Goal: Complete application form

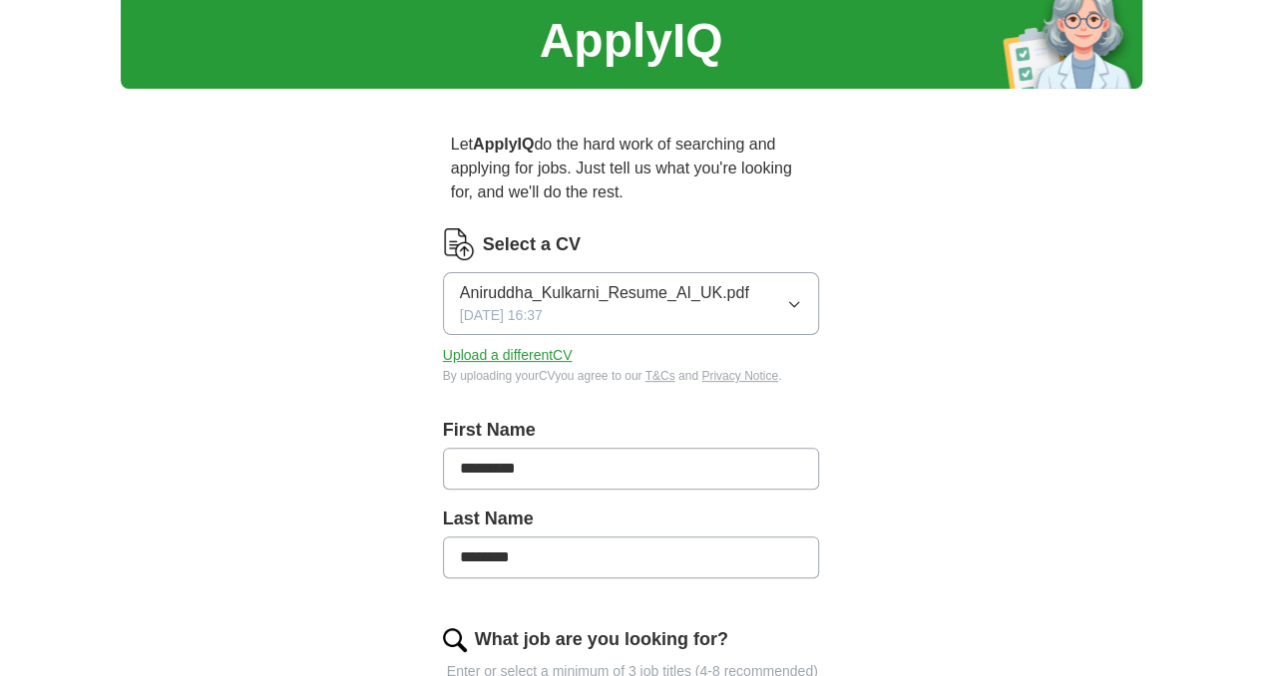
scroll to position [100, 0]
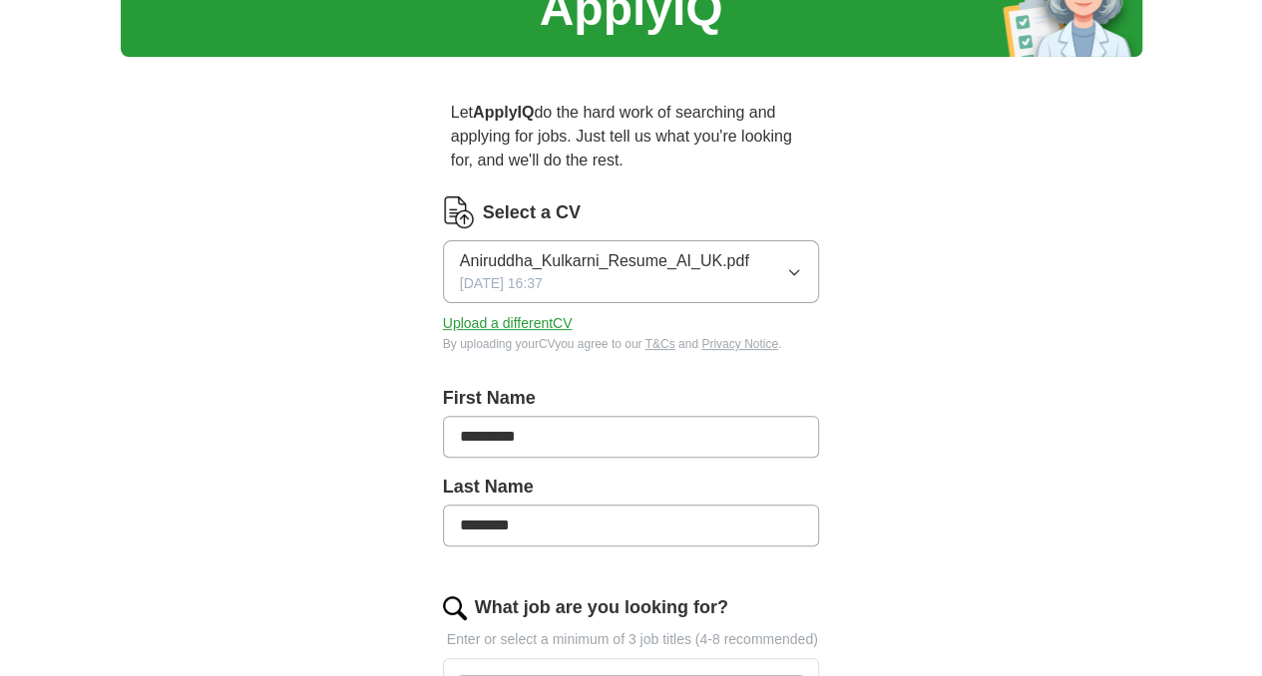
click at [728, 252] on button "Aniruddha_Kulkarni_Resume_AI_UK.pdf [DATE] 16:37" at bounding box center [631, 271] width 377 height 63
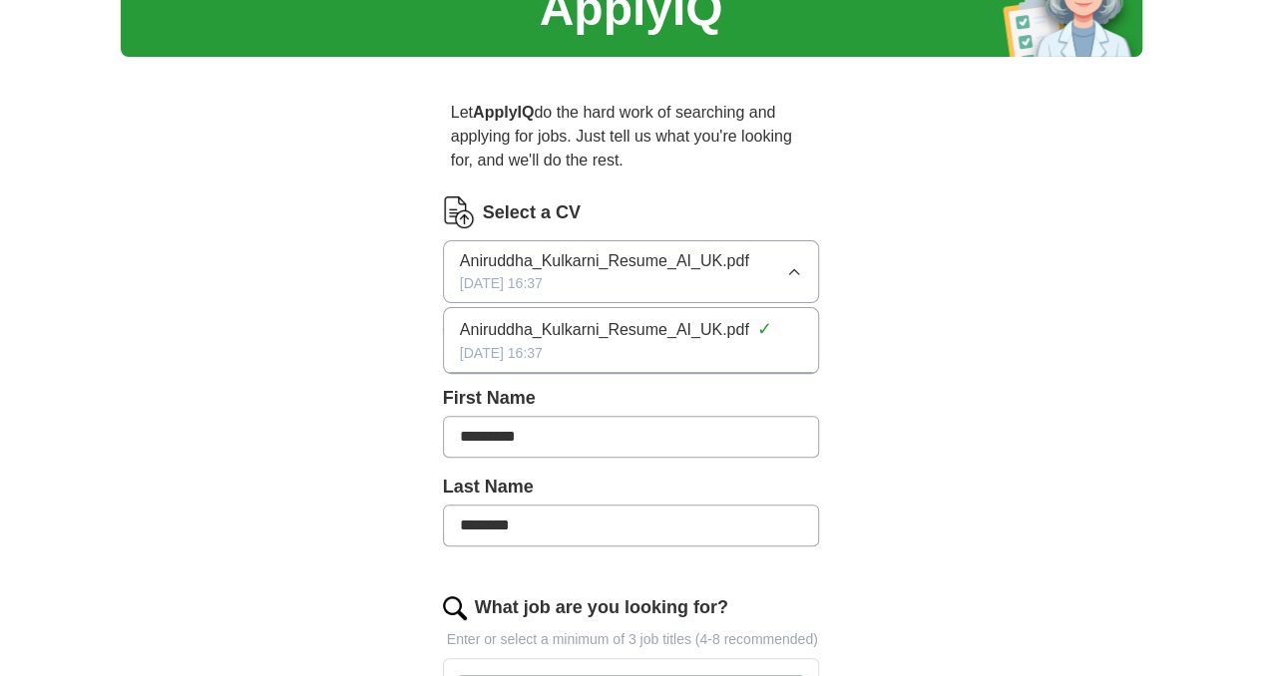
click at [620, 318] on span "Aniruddha_Kulkarni_Resume_AI_UK.pdf" at bounding box center [604, 330] width 289 height 24
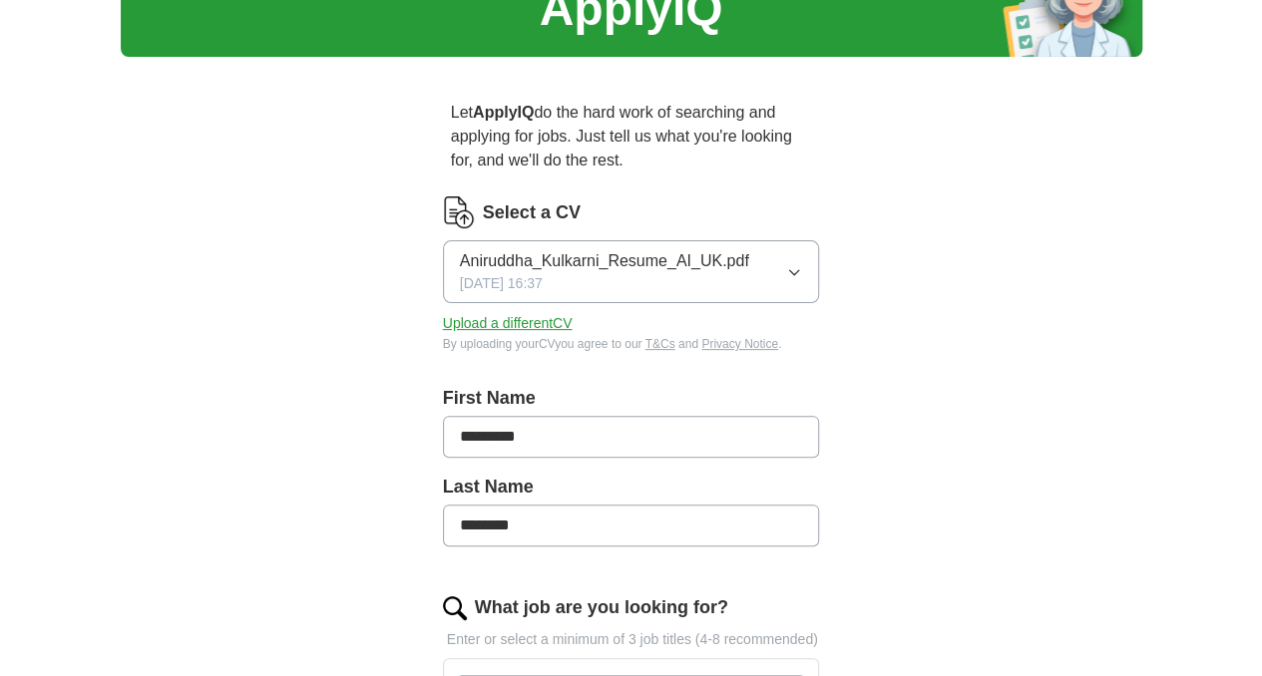
click at [471, 335] on div "By uploading your CV you agree to our T&Cs and Privacy Notice ." at bounding box center [631, 344] width 377 height 18
click at [488, 313] on button "Upload a different CV" at bounding box center [508, 323] width 130 height 21
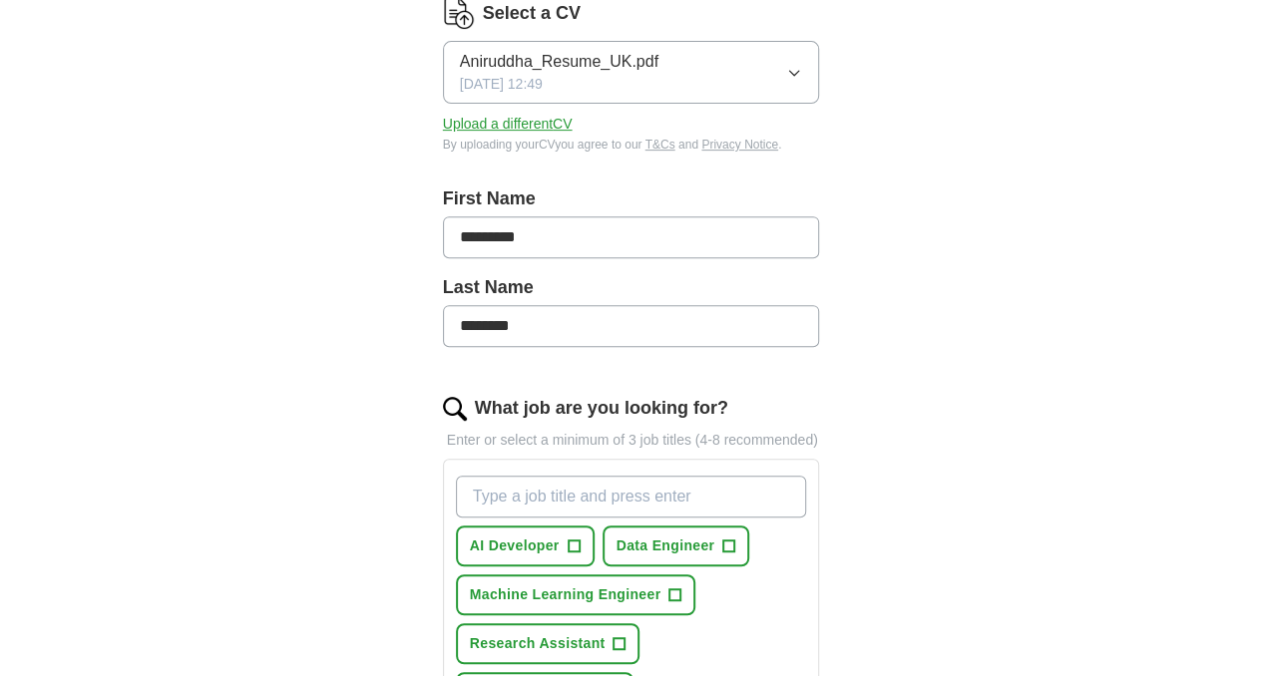
scroll to position [499, 0]
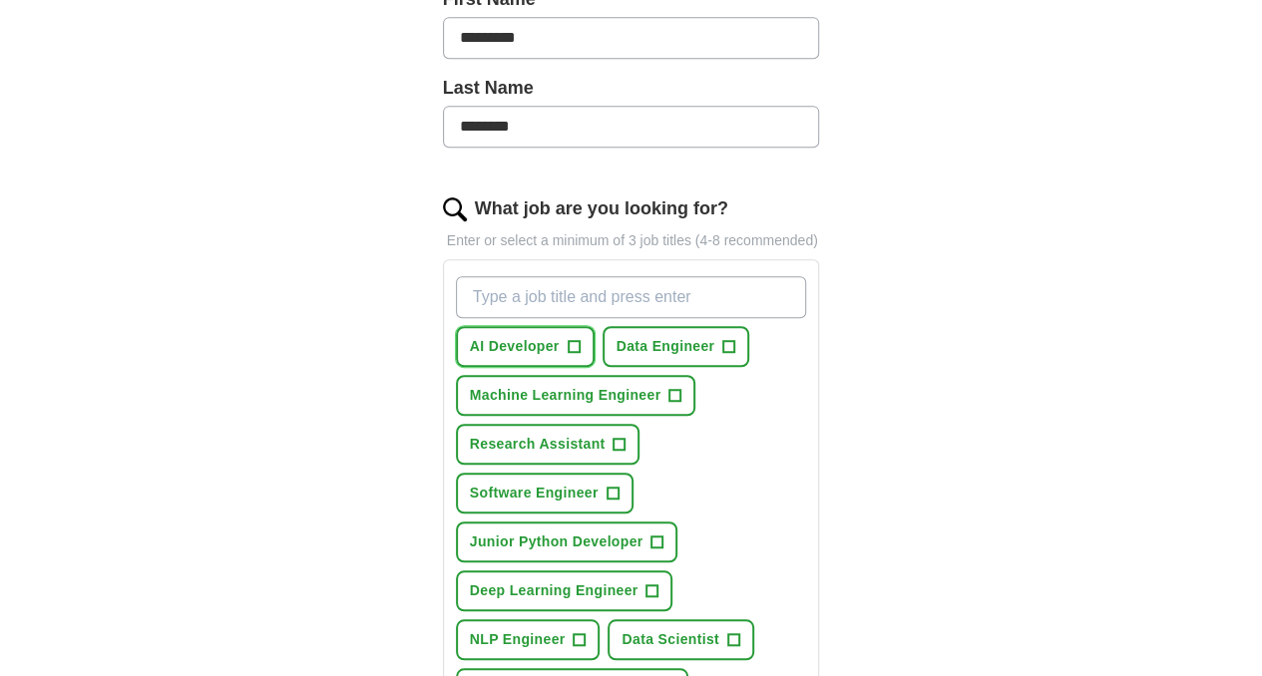
click at [515, 326] on button "AI Developer +" at bounding box center [525, 346] width 139 height 41
click at [602, 332] on button "Data Engineer +" at bounding box center [676, 346] width 148 height 41
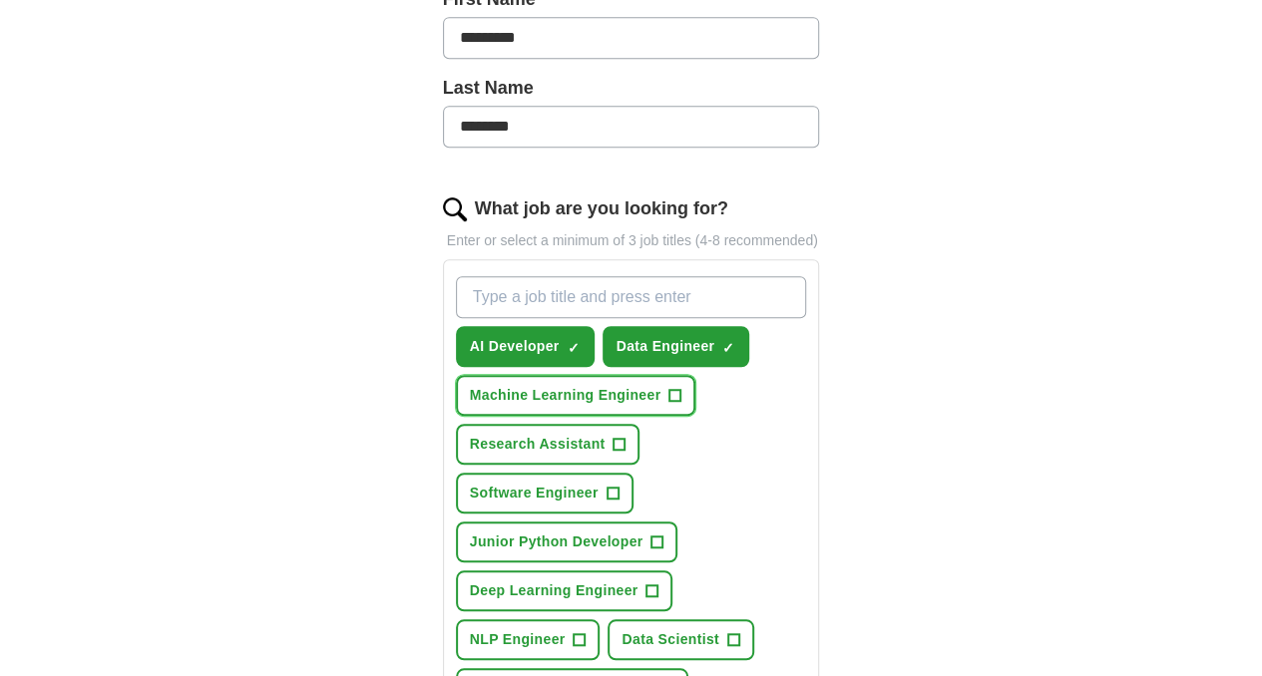
click at [602, 385] on span "Machine Learning Engineer" at bounding box center [565, 395] width 191 height 21
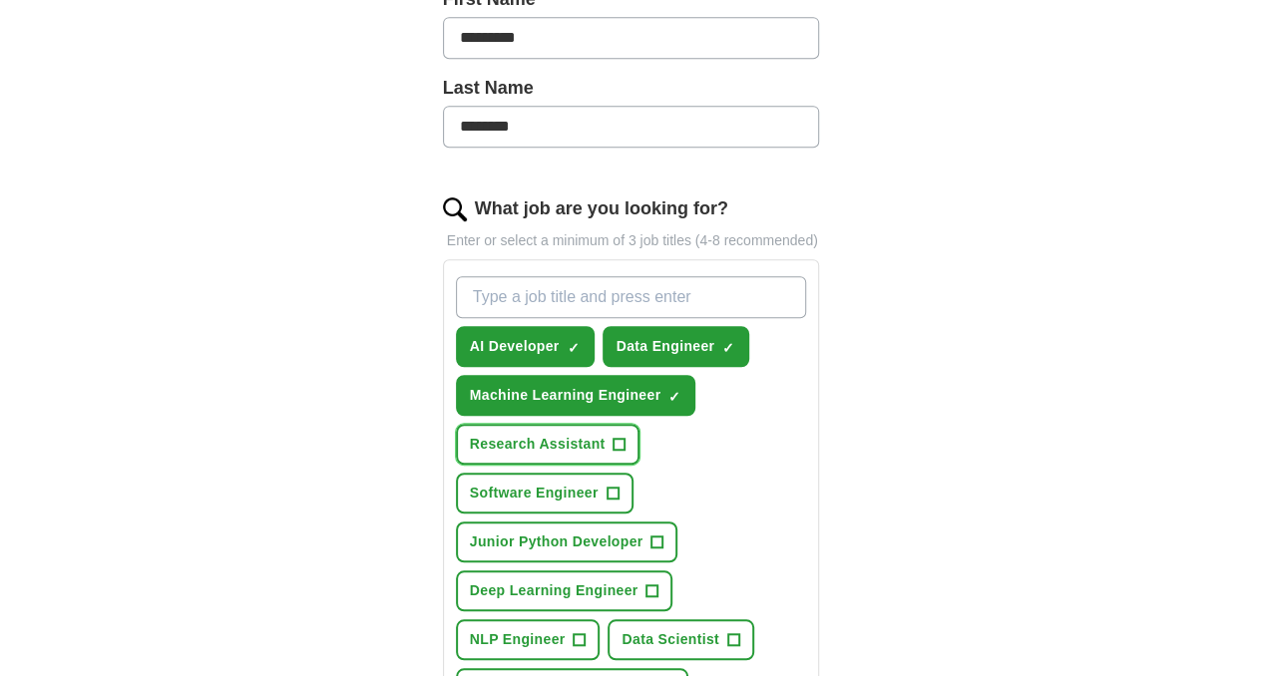
click at [605, 434] on span "Research Assistant" at bounding box center [538, 444] width 136 height 21
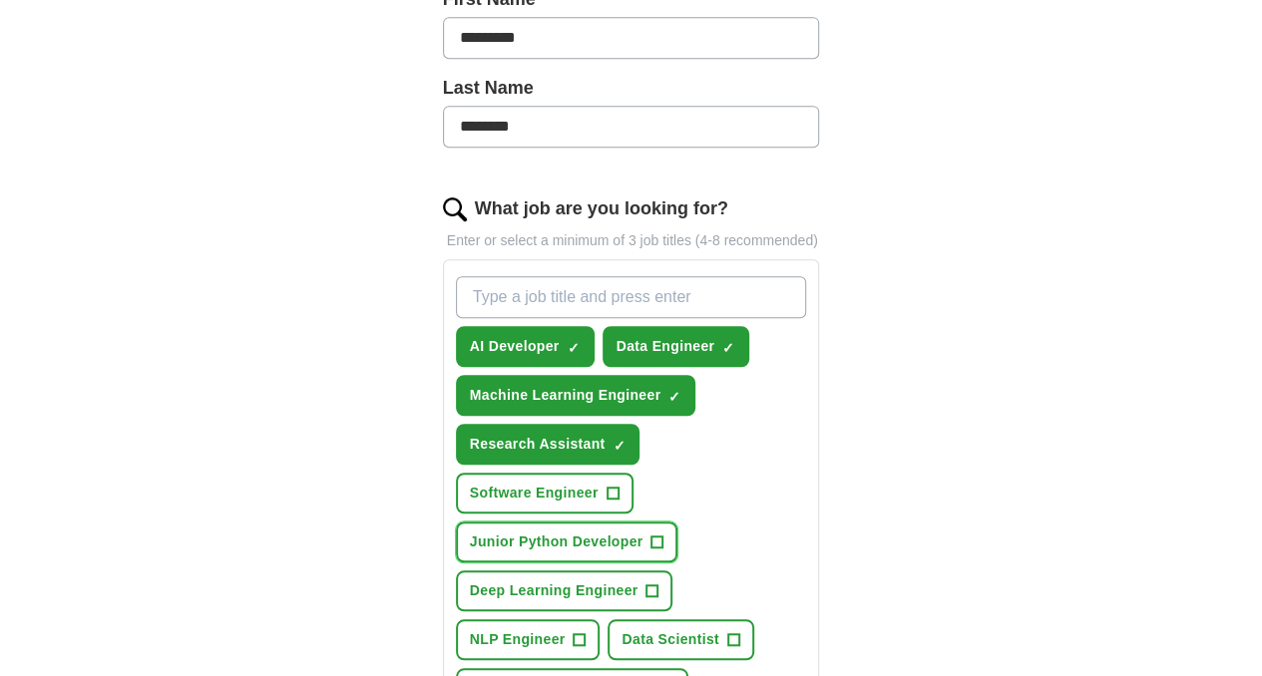
click at [678, 522] on button "Junior Python Developer +" at bounding box center [567, 542] width 222 height 41
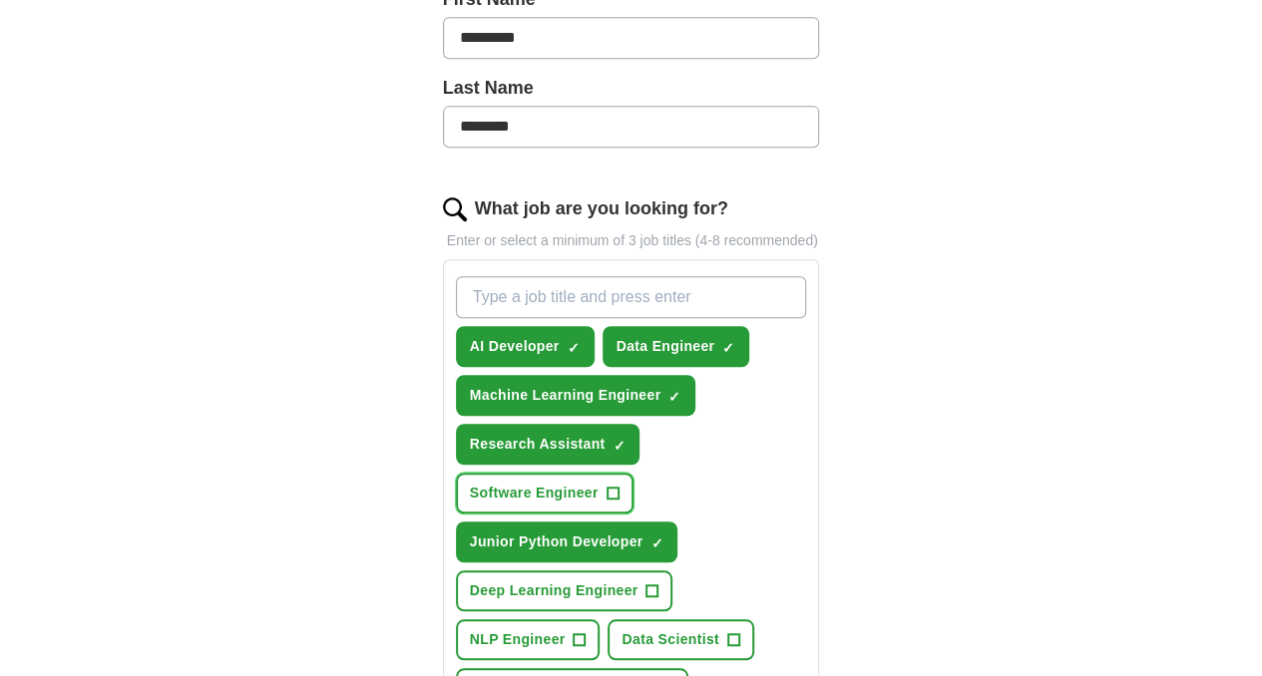
click at [493, 483] on span "Software Engineer" at bounding box center [534, 493] width 129 height 21
click at [493, 570] on button "Deep Learning Engineer +" at bounding box center [564, 590] width 217 height 41
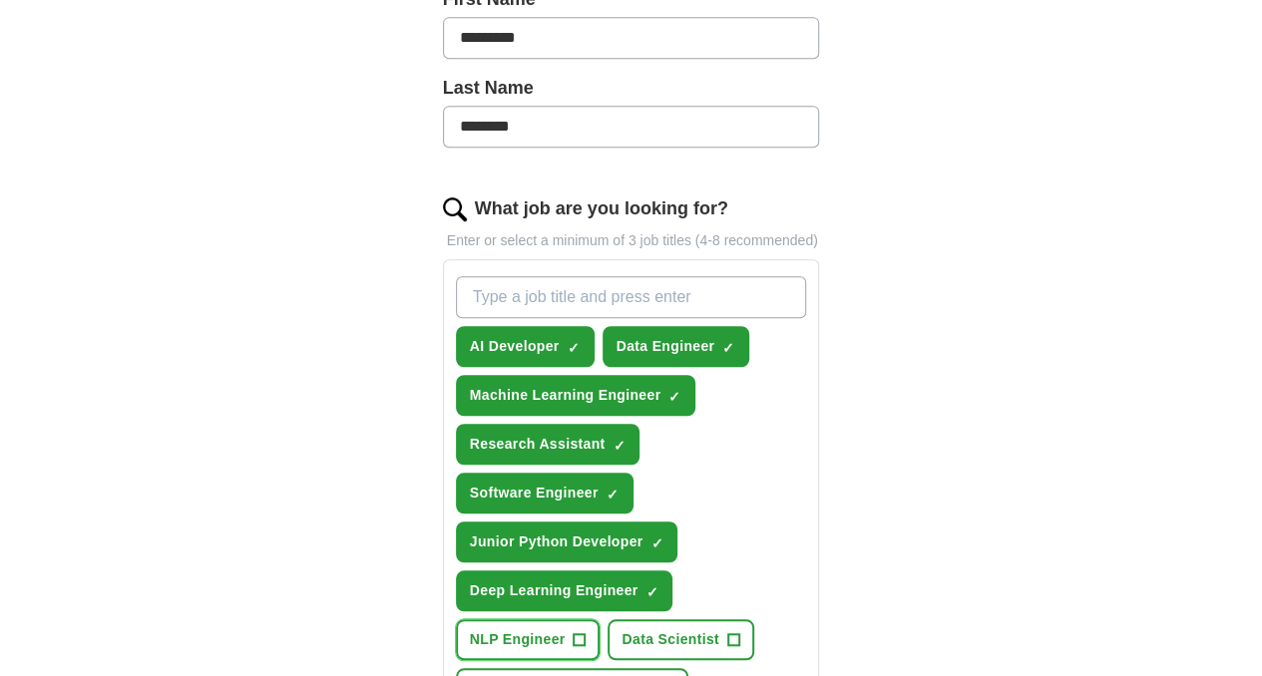
click at [566, 629] on span "NLP Engineer" at bounding box center [518, 639] width 96 height 21
click at [653, 675] on span "Computer Vision Engineer" at bounding box center [562, 688] width 184 height 21
click at [607, 619] on button "Data Scientist +" at bounding box center [680, 639] width 147 height 41
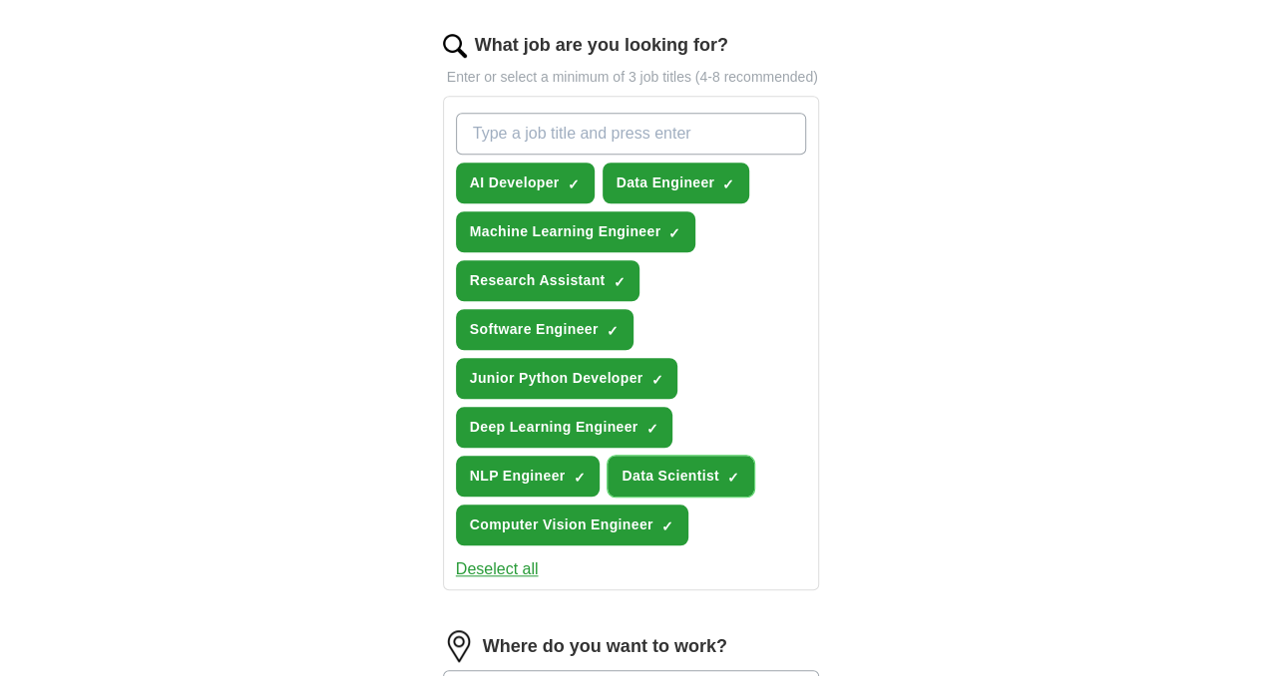
scroll to position [898, 0]
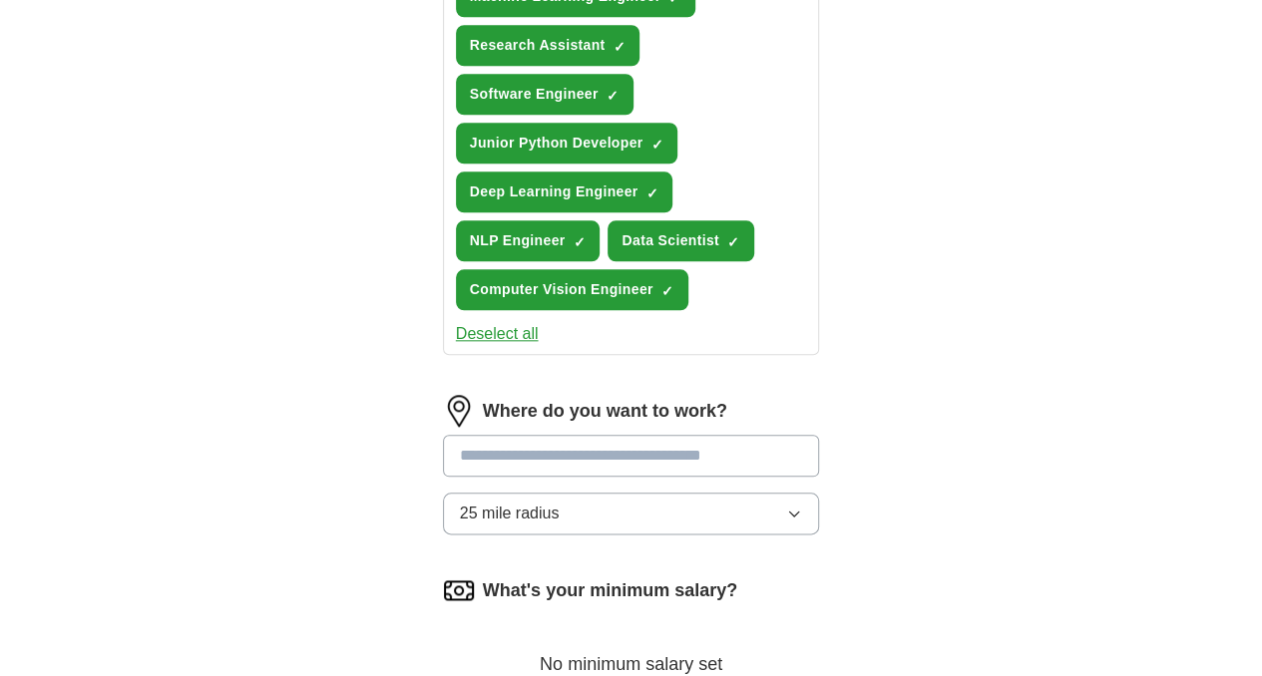
click at [731, 435] on input "text" at bounding box center [631, 456] width 377 height 42
click at [722, 493] on button "25 mile radius" at bounding box center [631, 514] width 377 height 42
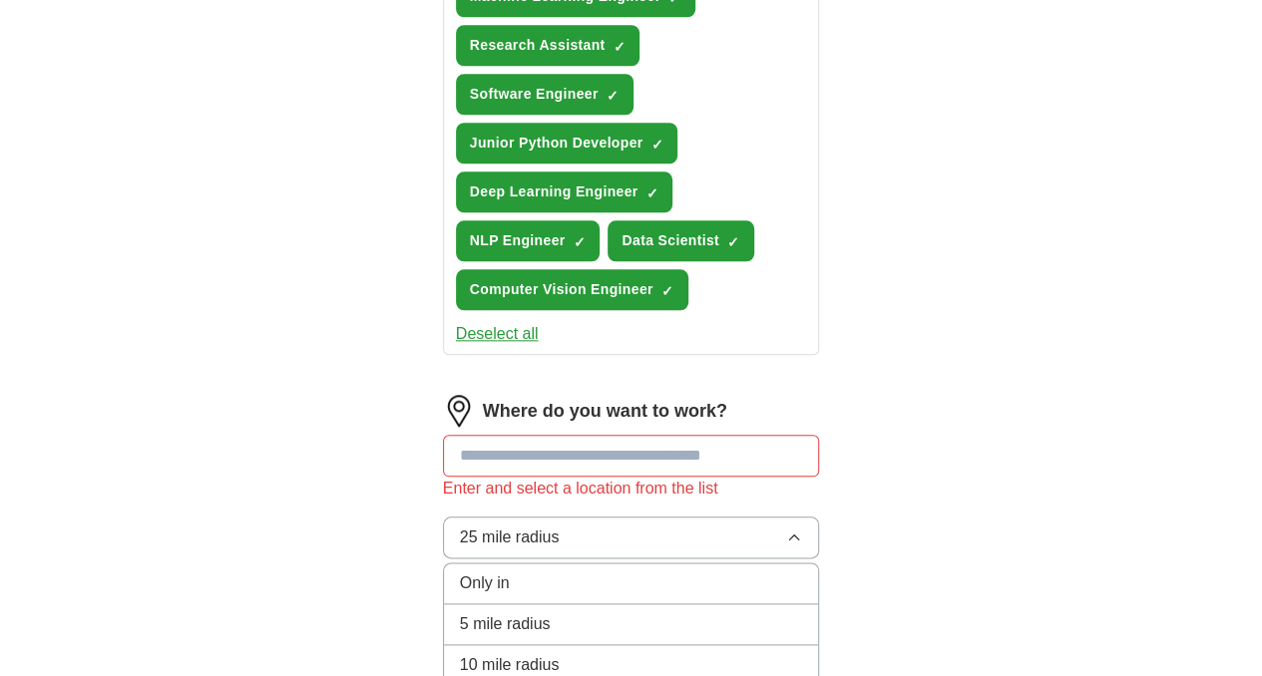
click at [732, 435] on input "text" at bounding box center [631, 456] width 377 height 42
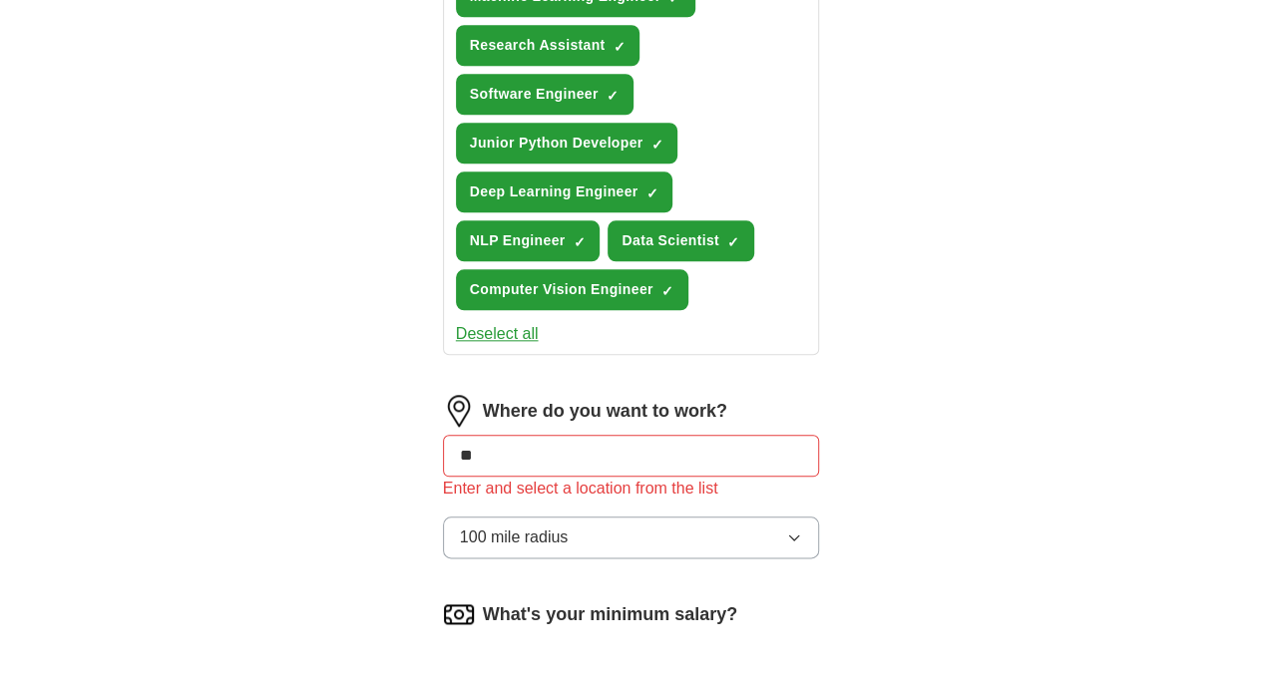
type input "***"
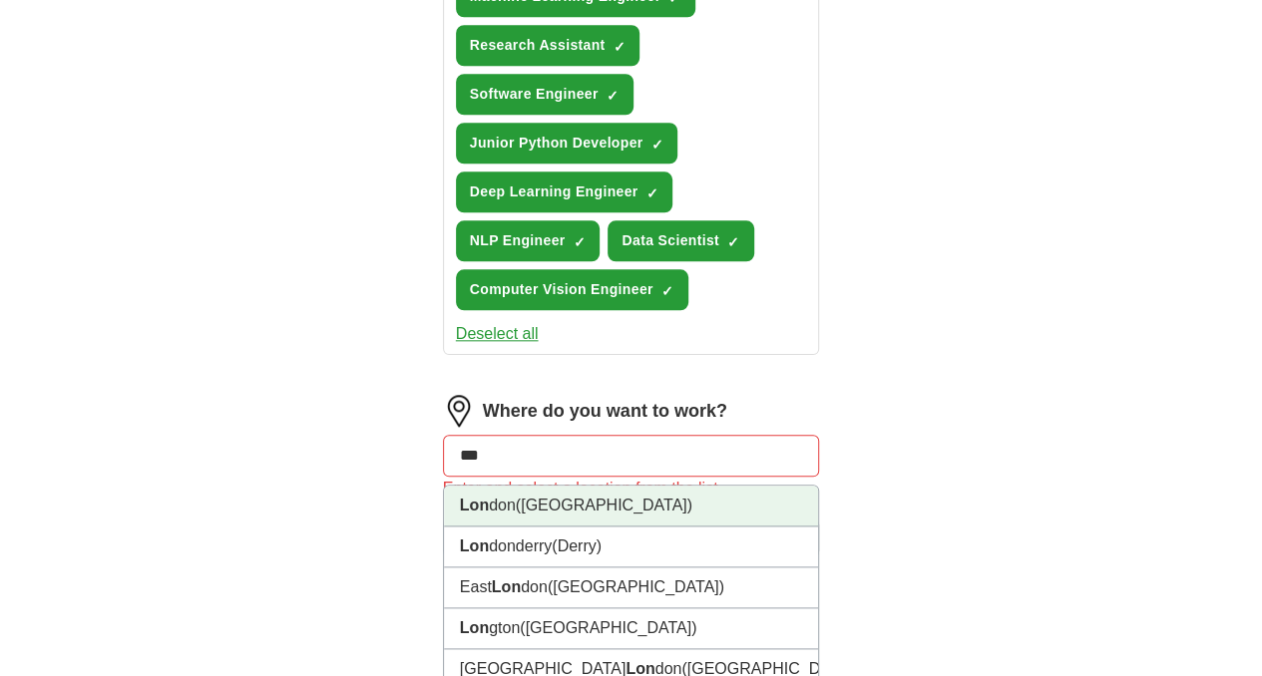
click at [683, 486] on li "Lon don ([GEOGRAPHIC_DATA])" at bounding box center [631, 506] width 375 height 41
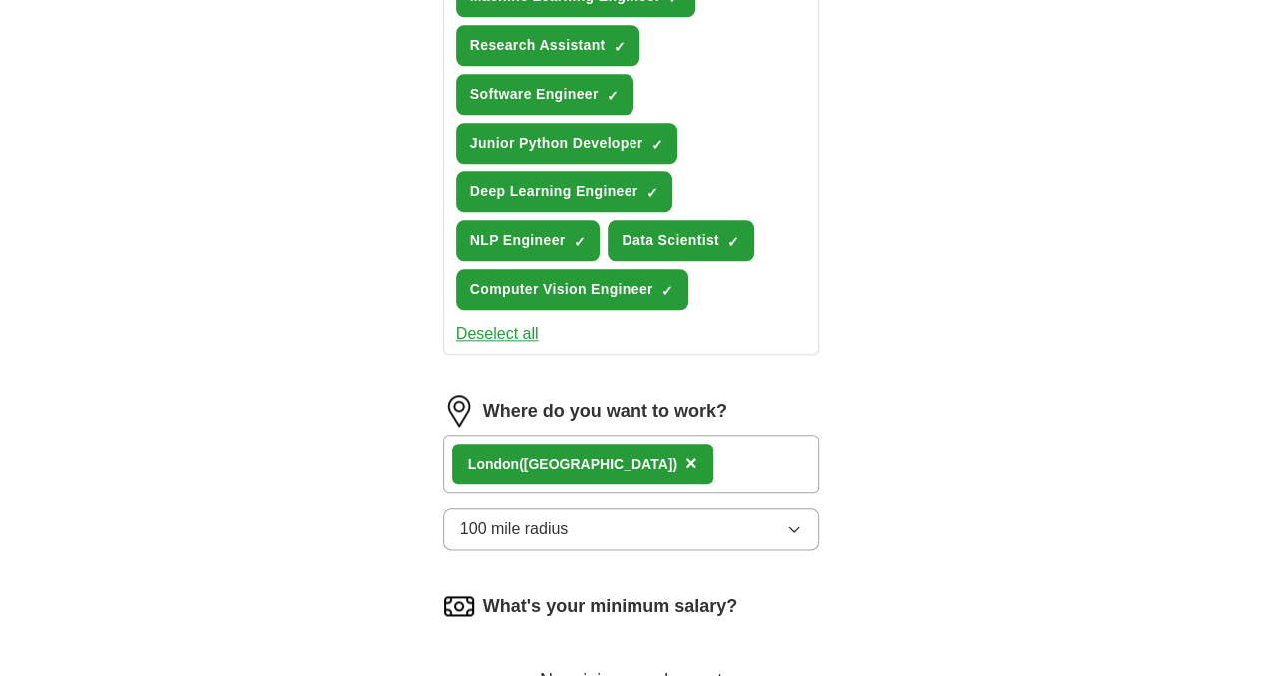
click at [714, 509] on button "100 mile radius" at bounding box center [631, 530] width 377 height 42
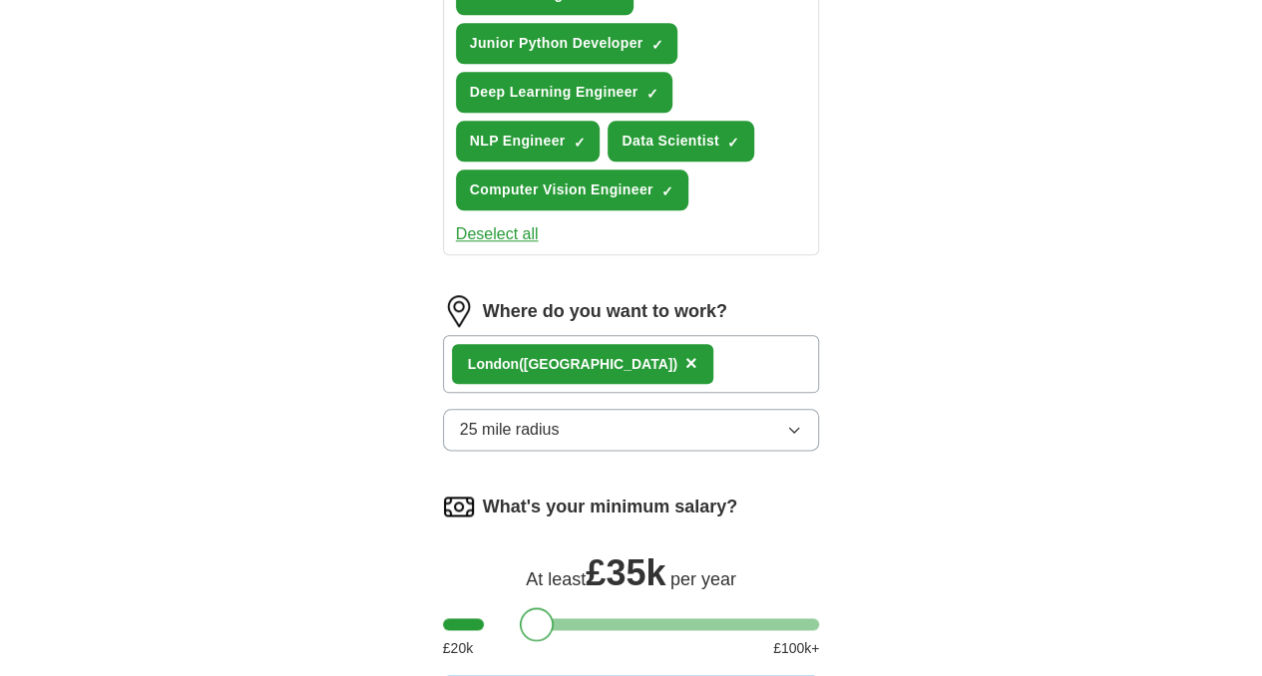
drag, startPoint x: 425, startPoint y: 448, endPoint x: 501, endPoint y: 446, distance: 75.8
click at [520, 607] on div at bounding box center [537, 624] width 34 height 34
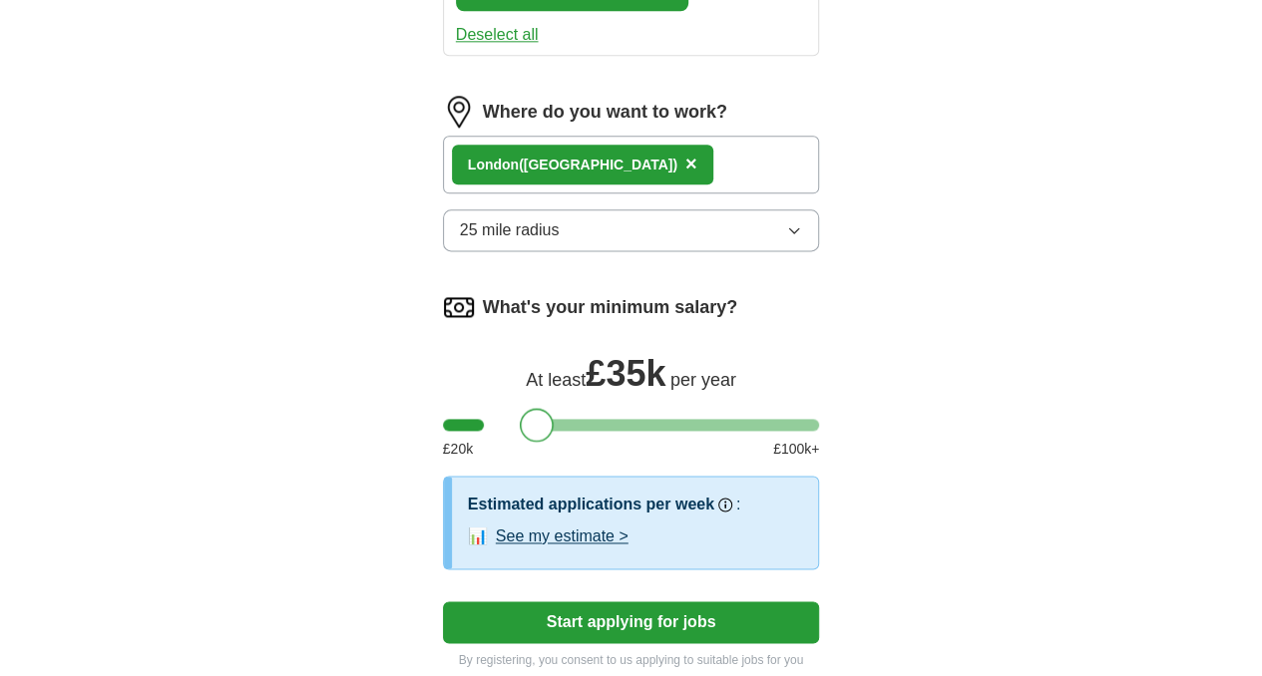
scroll to position [1263, 0]
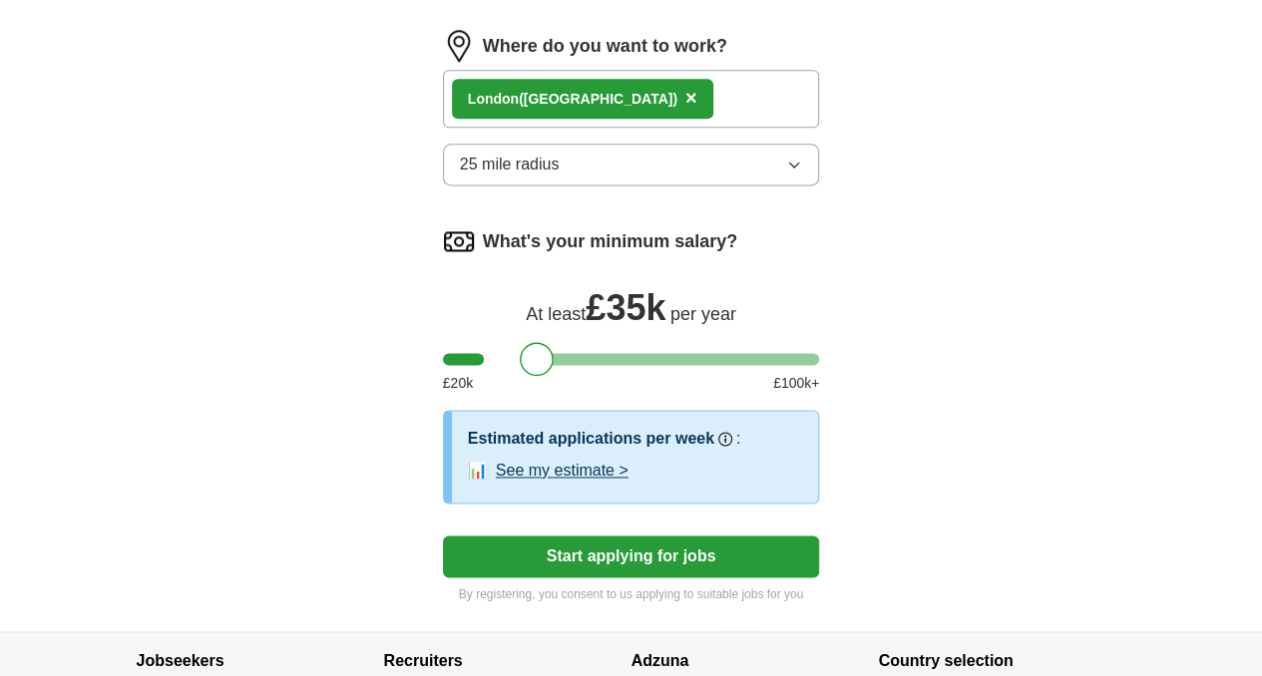
click at [808, 536] on button "Start applying for jobs" at bounding box center [631, 557] width 377 height 42
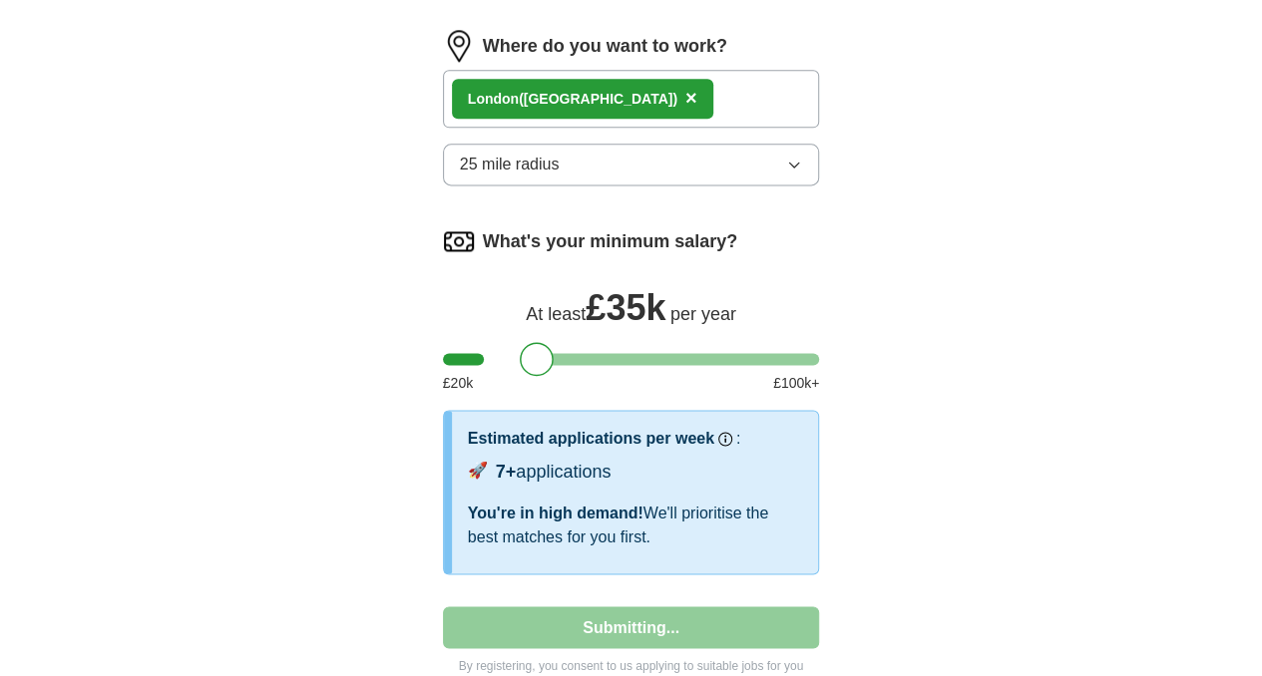
select select "**"
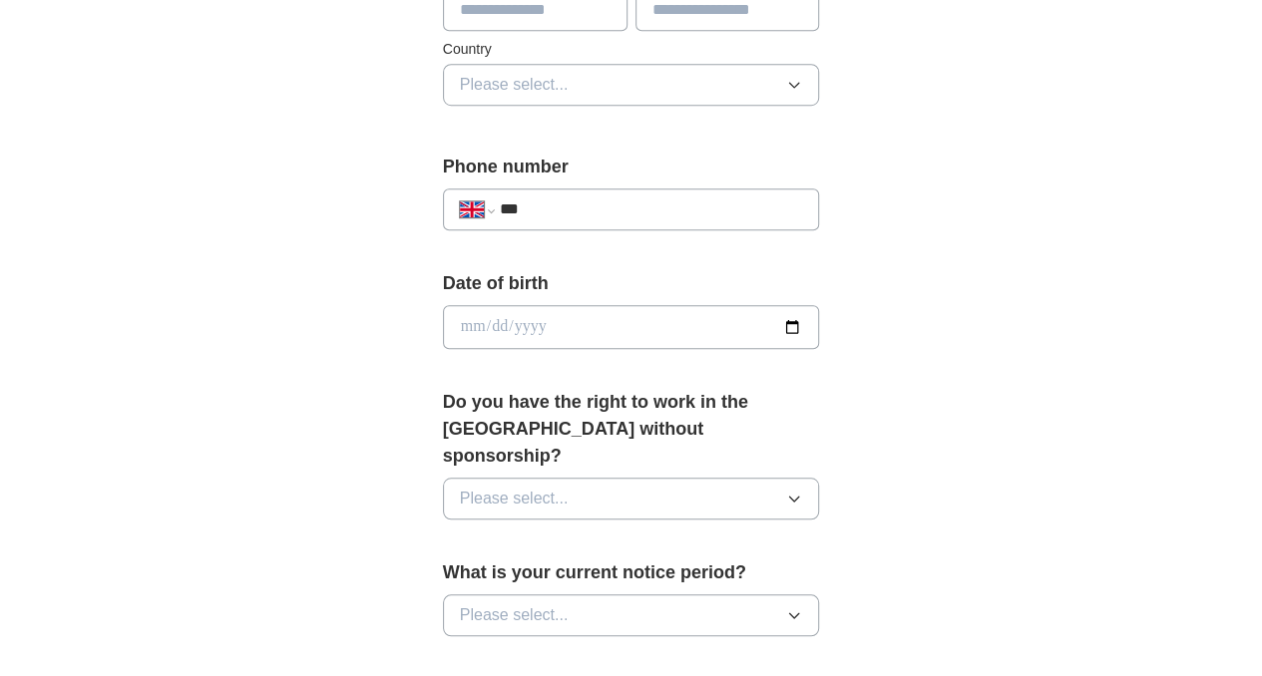
scroll to position [698, 0]
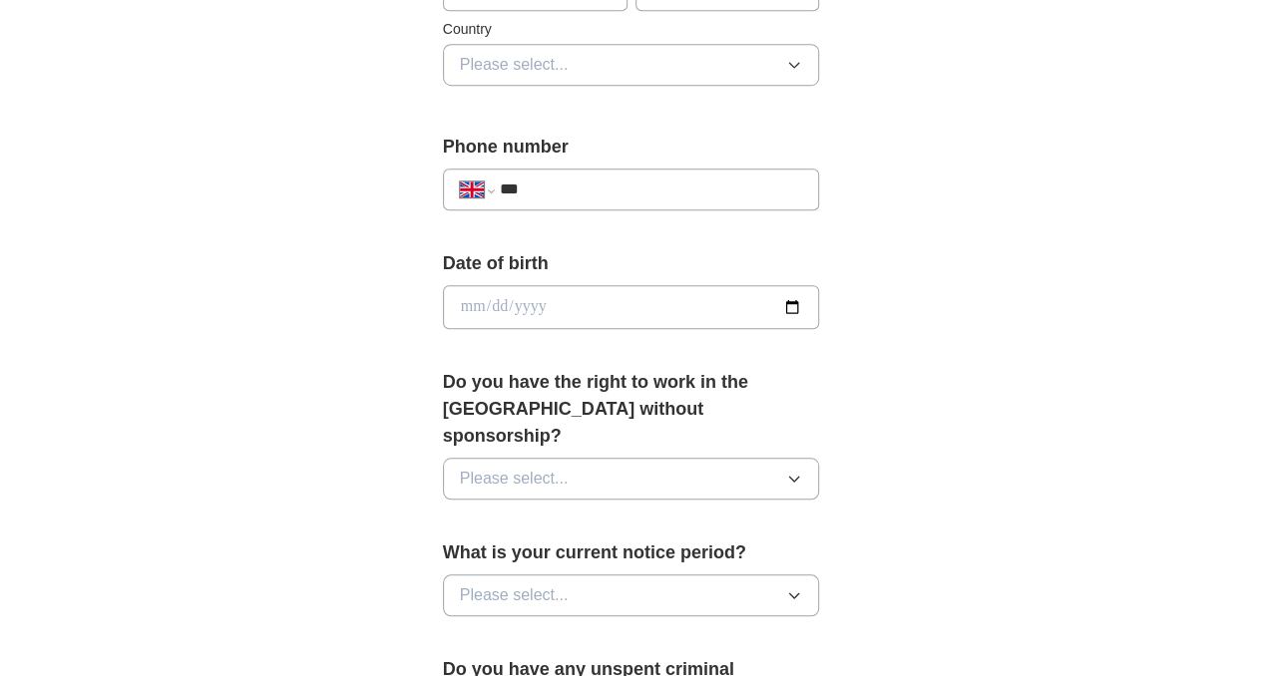
click at [674, 187] on input "***" at bounding box center [651, 190] width 303 height 24
type input "**********"
click at [820, 308] on input "date" at bounding box center [631, 307] width 377 height 44
click at [514, 304] on input "**********" at bounding box center [631, 307] width 377 height 44
click at [493, 304] on input "**********" at bounding box center [631, 307] width 377 height 44
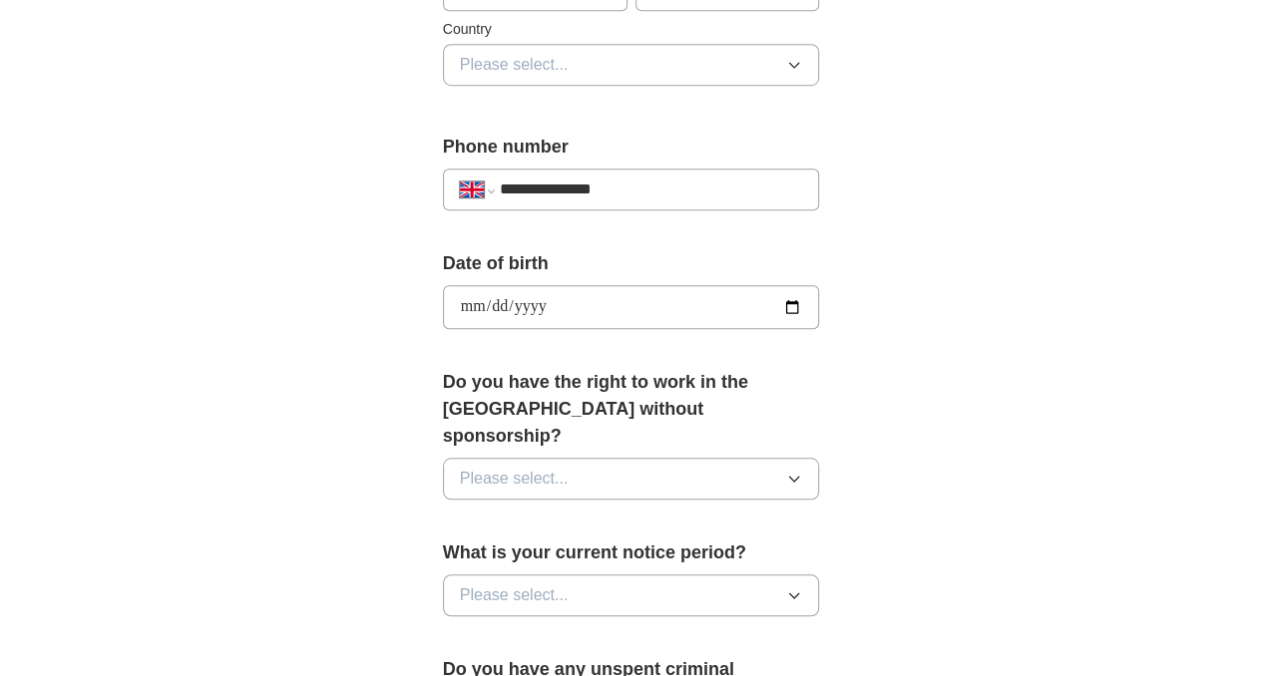
type input "**********"
click at [545, 418] on label "Do you have the right to work in the [GEOGRAPHIC_DATA] without sponsorship?" at bounding box center [631, 409] width 377 height 81
click at [521, 460] on button "Please select..." at bounding box center [631, 479] width 377 height 42
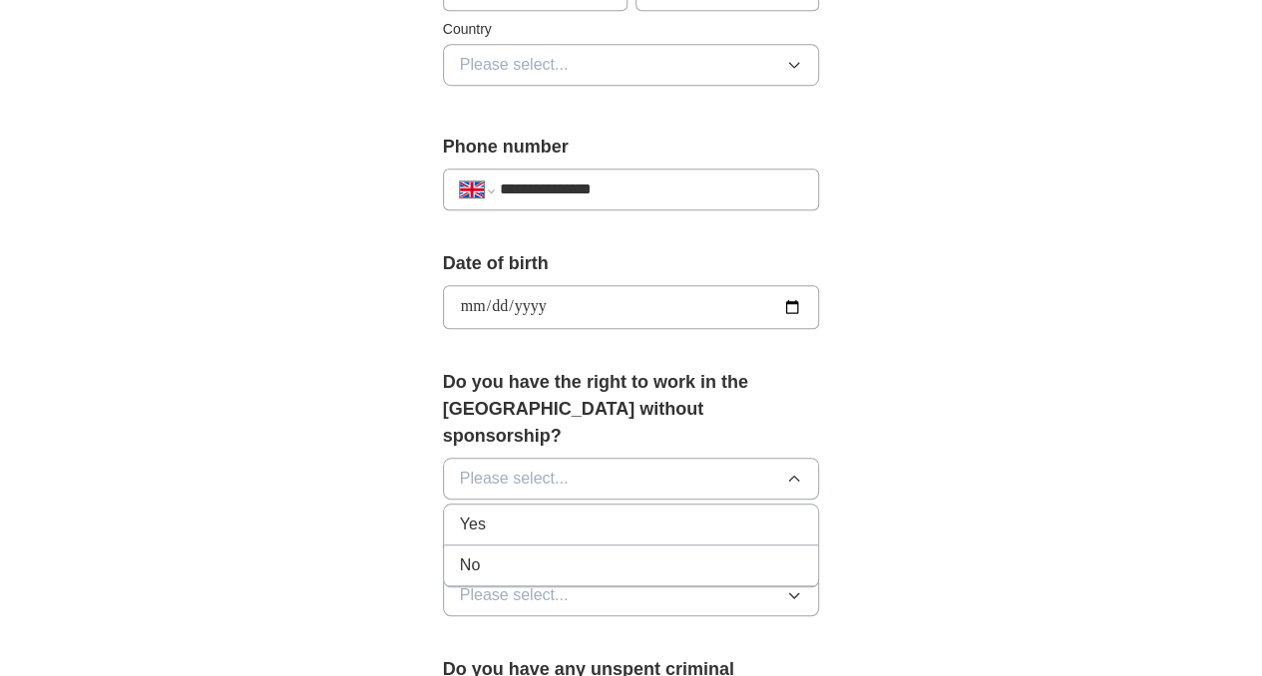
click at [481, 513] on div "Yes" at bounding box center [631, 525] width 343 height 24
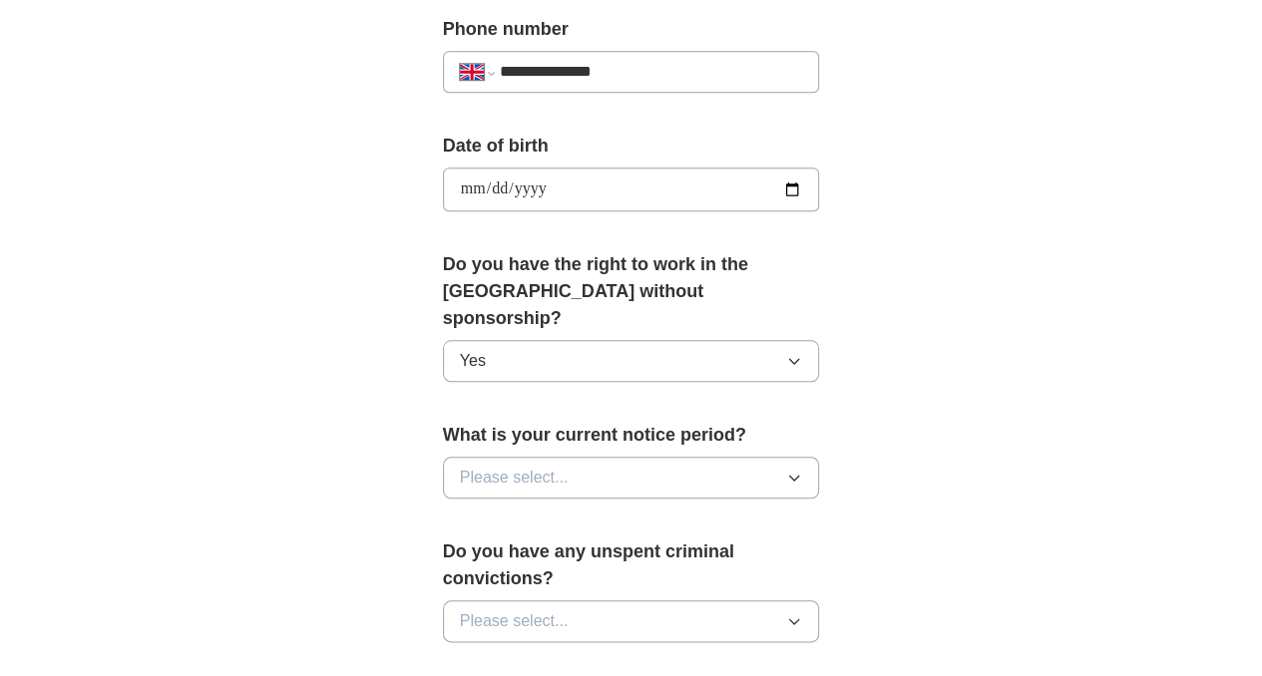
scroll to position [898, 0]
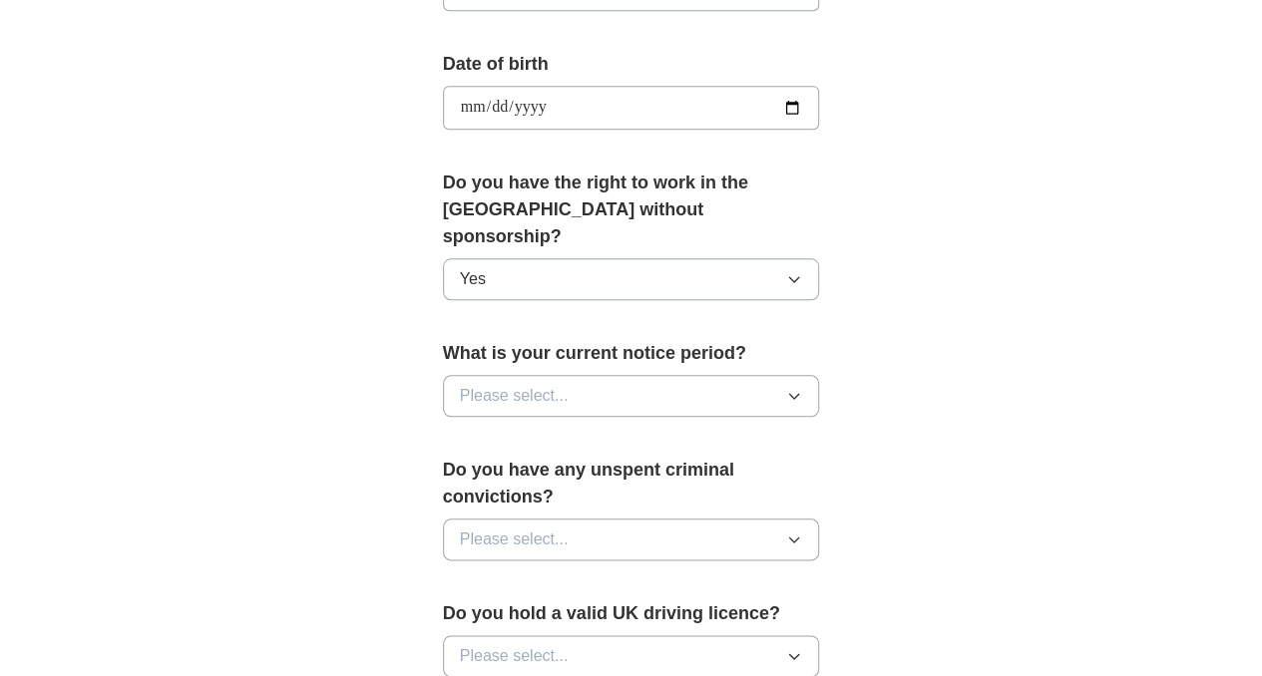
click at [650, 340] on div "What is your current notice period? Please select..." at bounding box center [631, 386] width 377 height 93
click at [608, 375] on button "Please select..." at bounding box center [631, 396] width 377 height 42
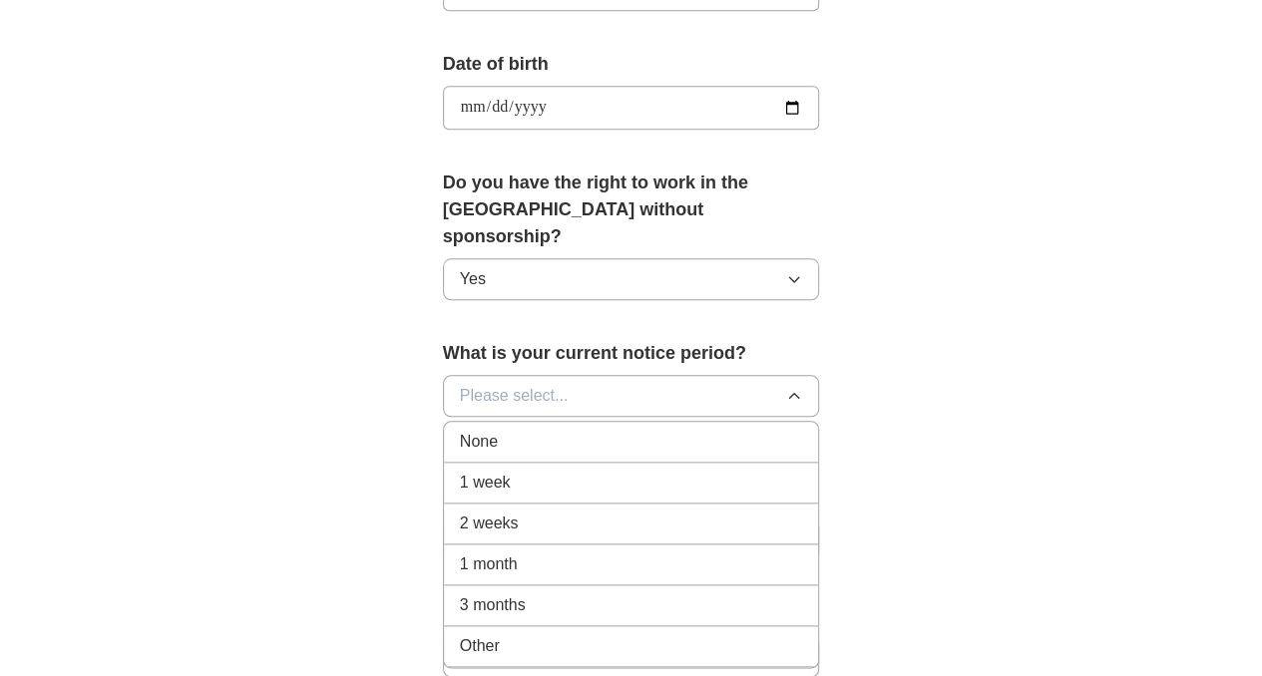
click at [528, 430] on div "None" at bounding box center [631, 442] width 343 height 24
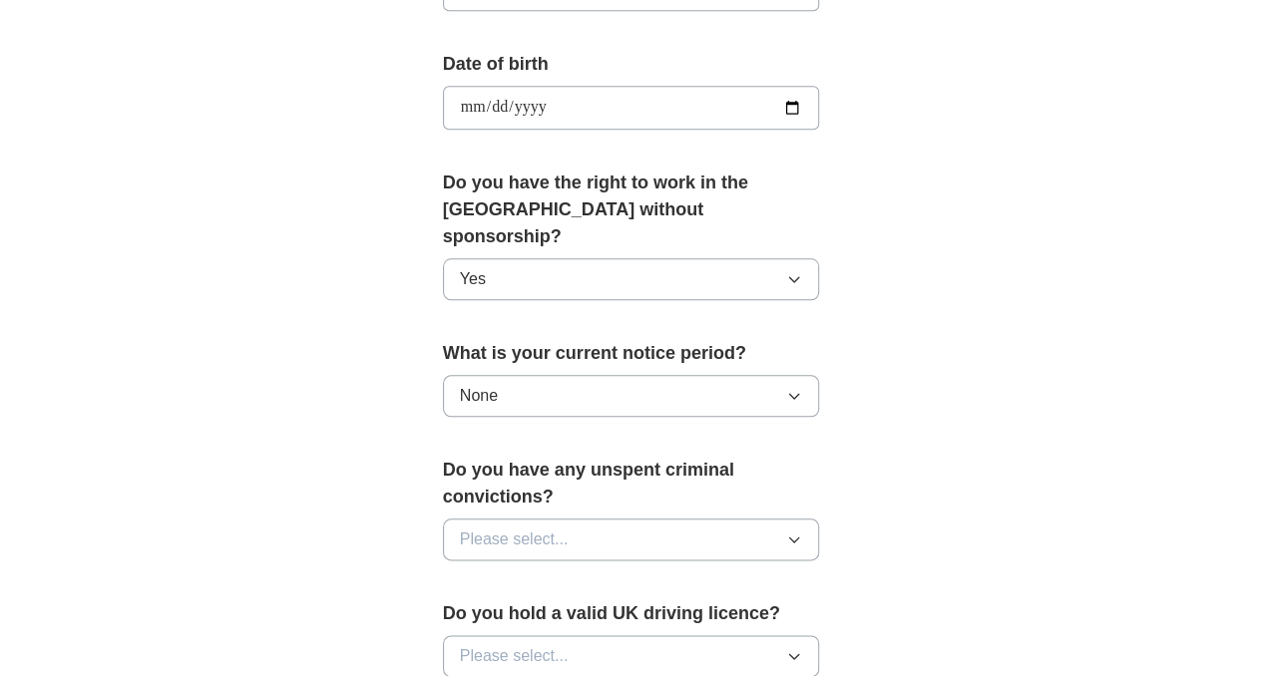
click at [517, 528] on span "Please select..." at bounding box center [514, 540] width 109 height 24
click at [586, 614] on div "No" at bounding box center [631, 626] width 343 height 24
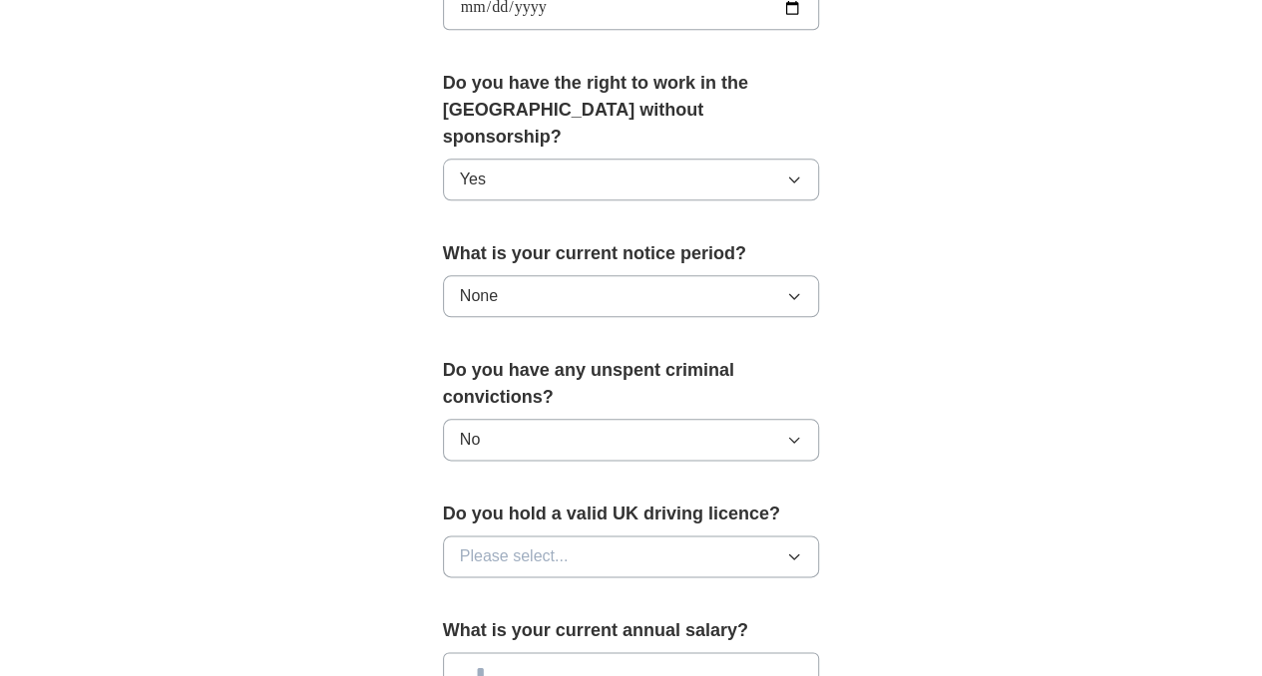
click at [633, 536] on button "Please select..." at bounding box center [631, 557] width 377 height 42
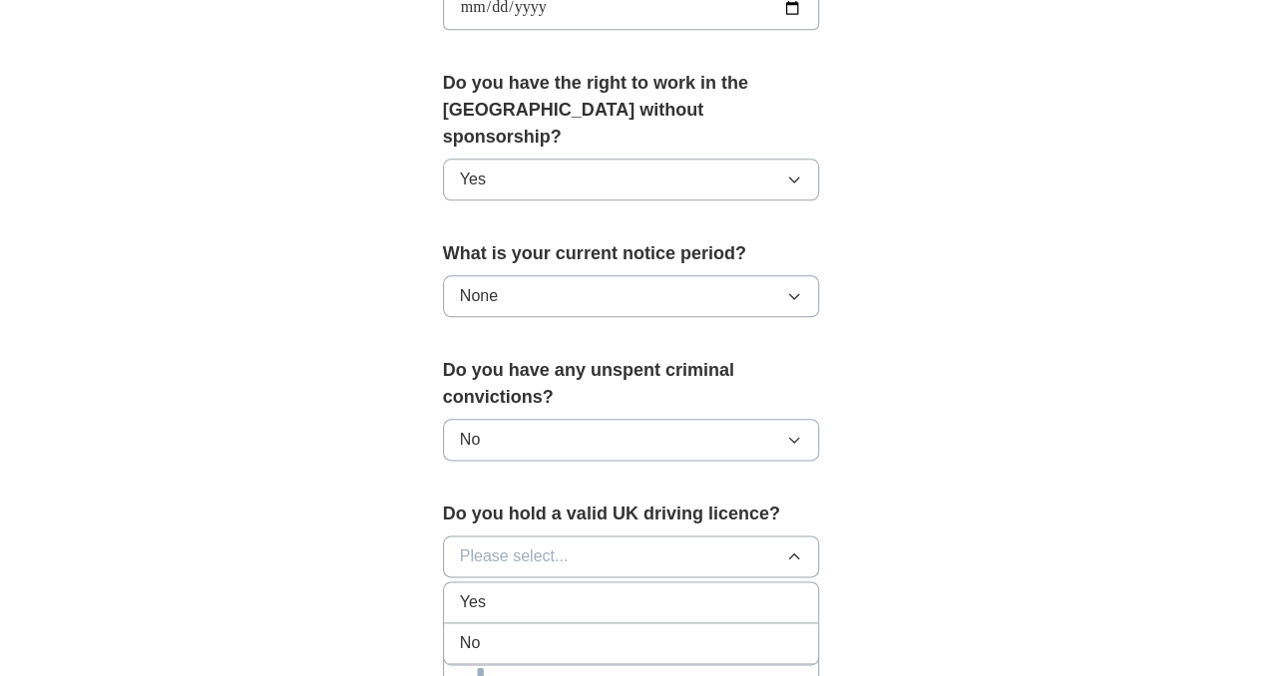
click at [520, 631] on div "No" at bounding box center [631, 643] width 343 height 24
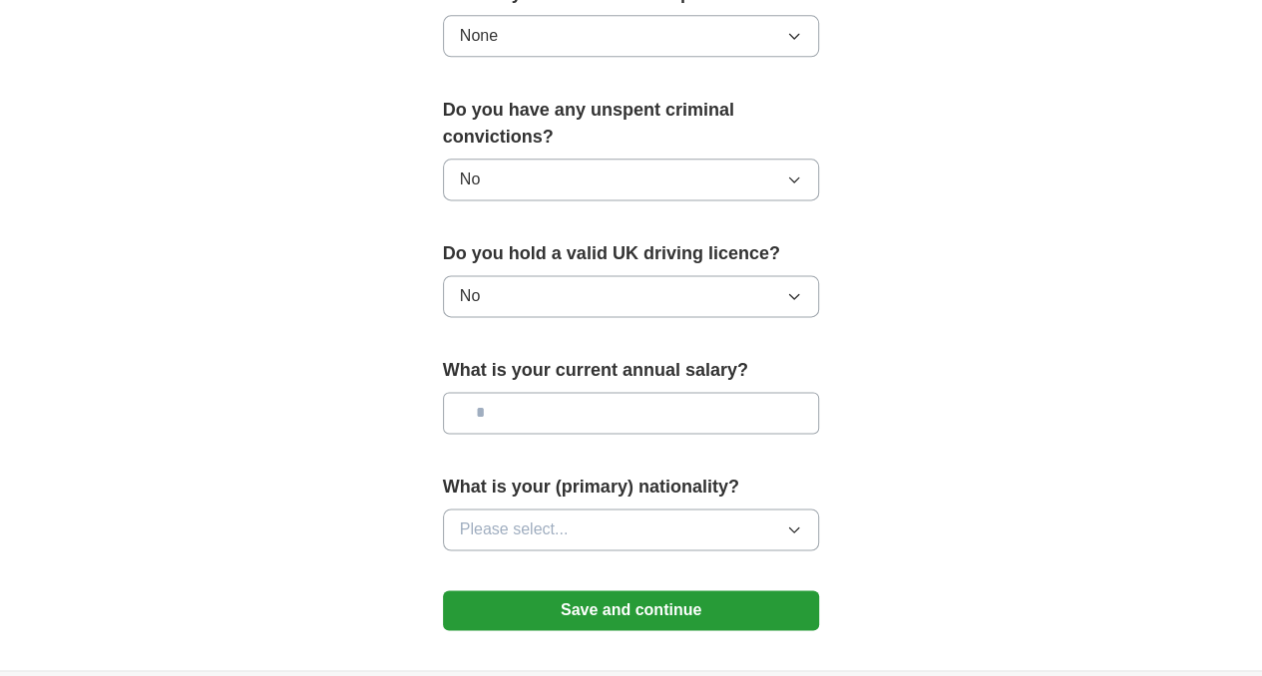
scroll to position [1396, 0]
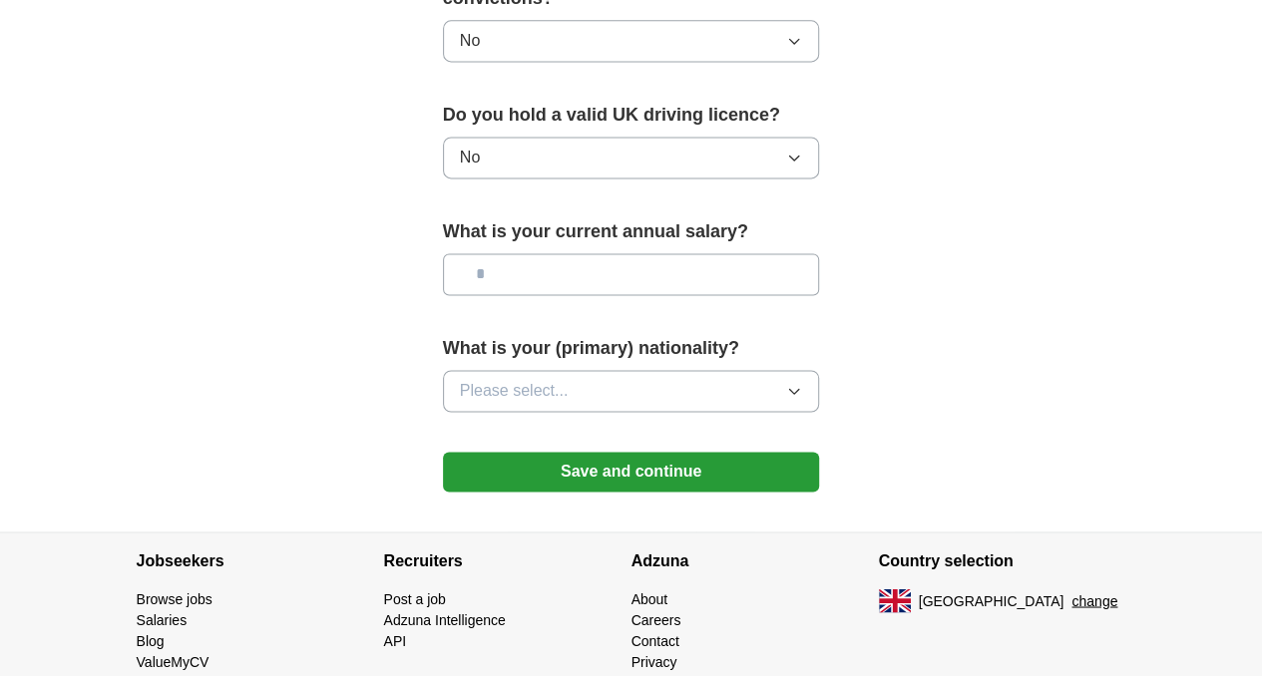
click at [724, 452] on button "Save and continue" at bounding box center [631, 472] width 377 height 40
